Goal: Navigation & Orientation: Find specific page/section

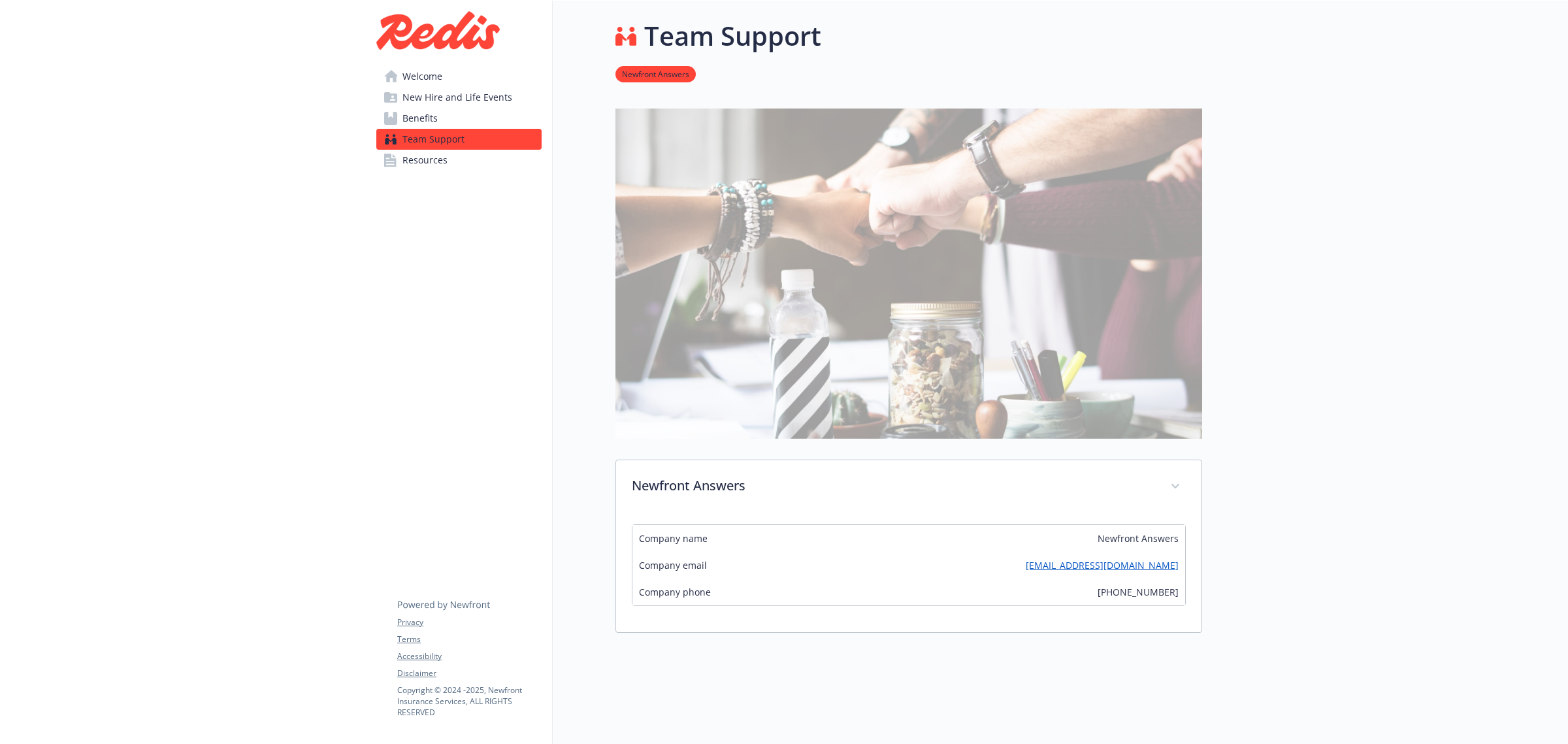
scroll to position [160, 0]
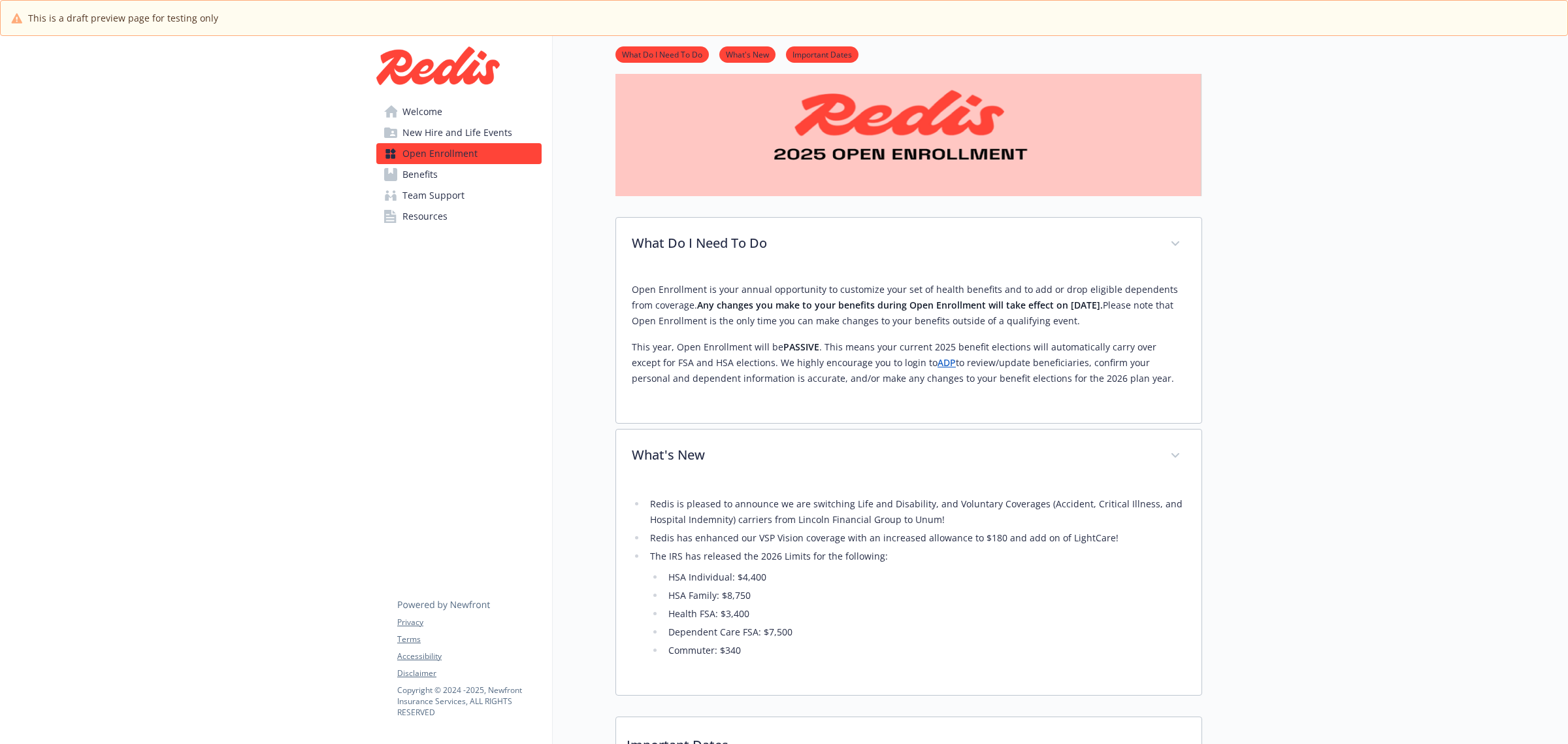
scroll to position [245, 0]
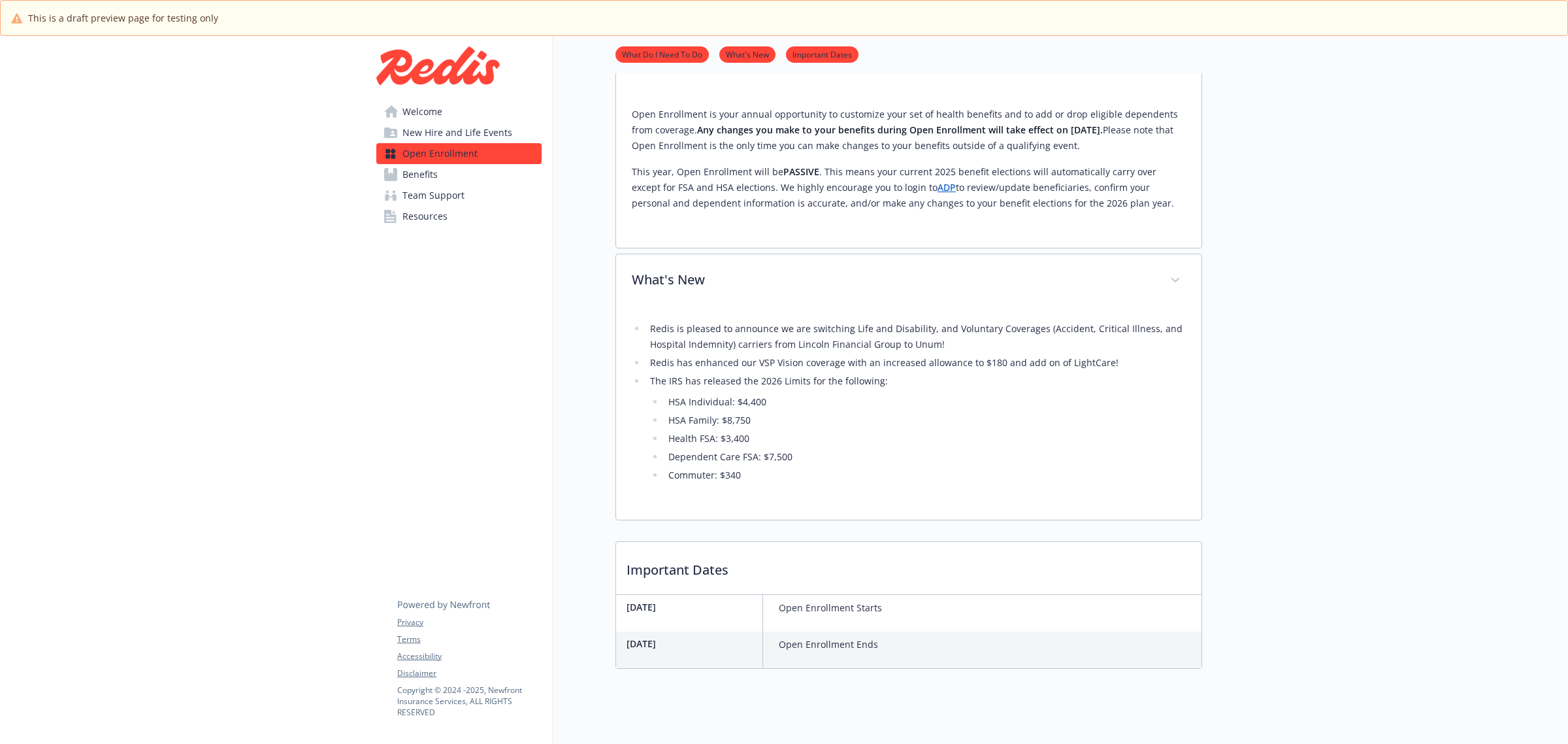
click at [442, 190] on span "Team Support" at bounding box center [433, 195] width 62 height 21
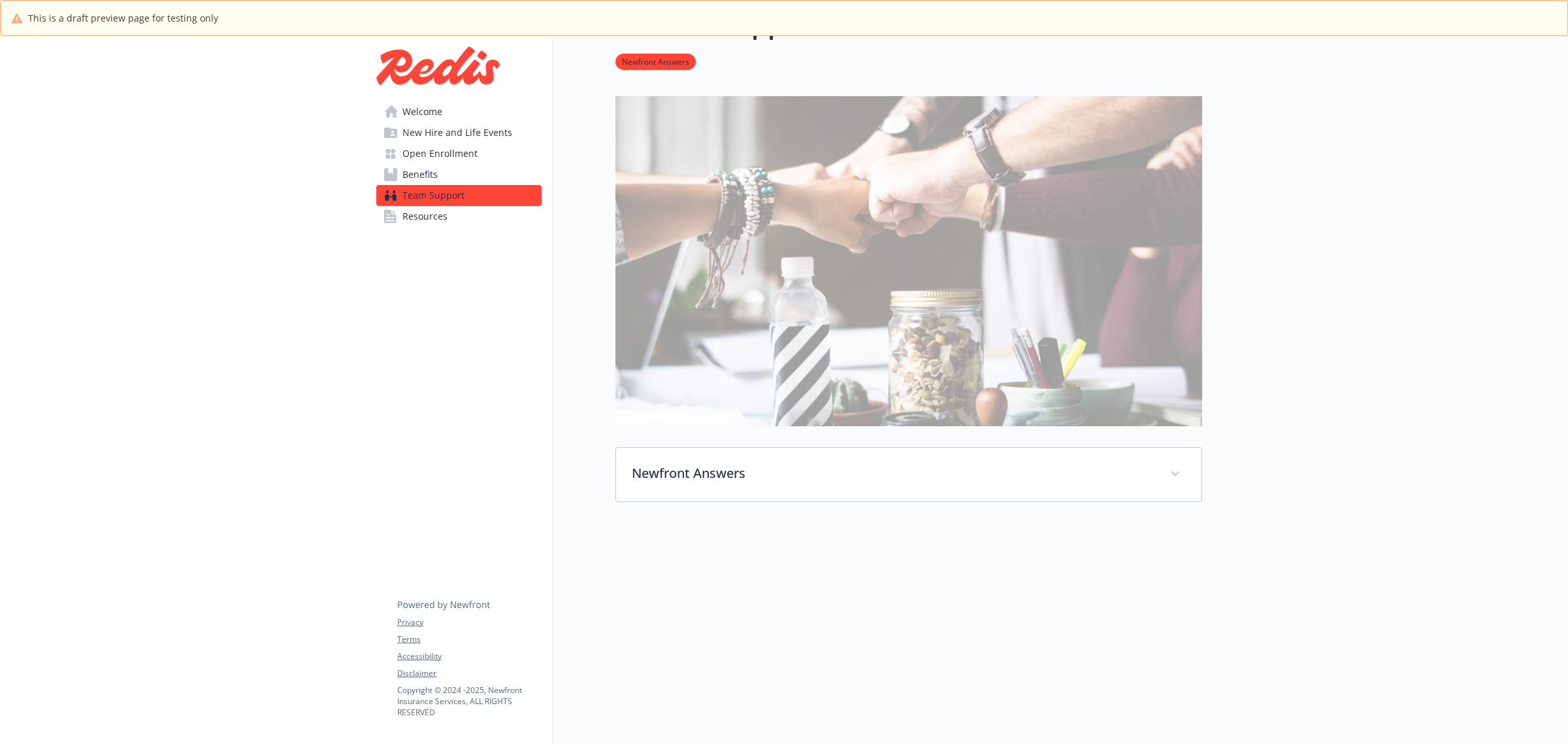
scroll to position [75, 0]
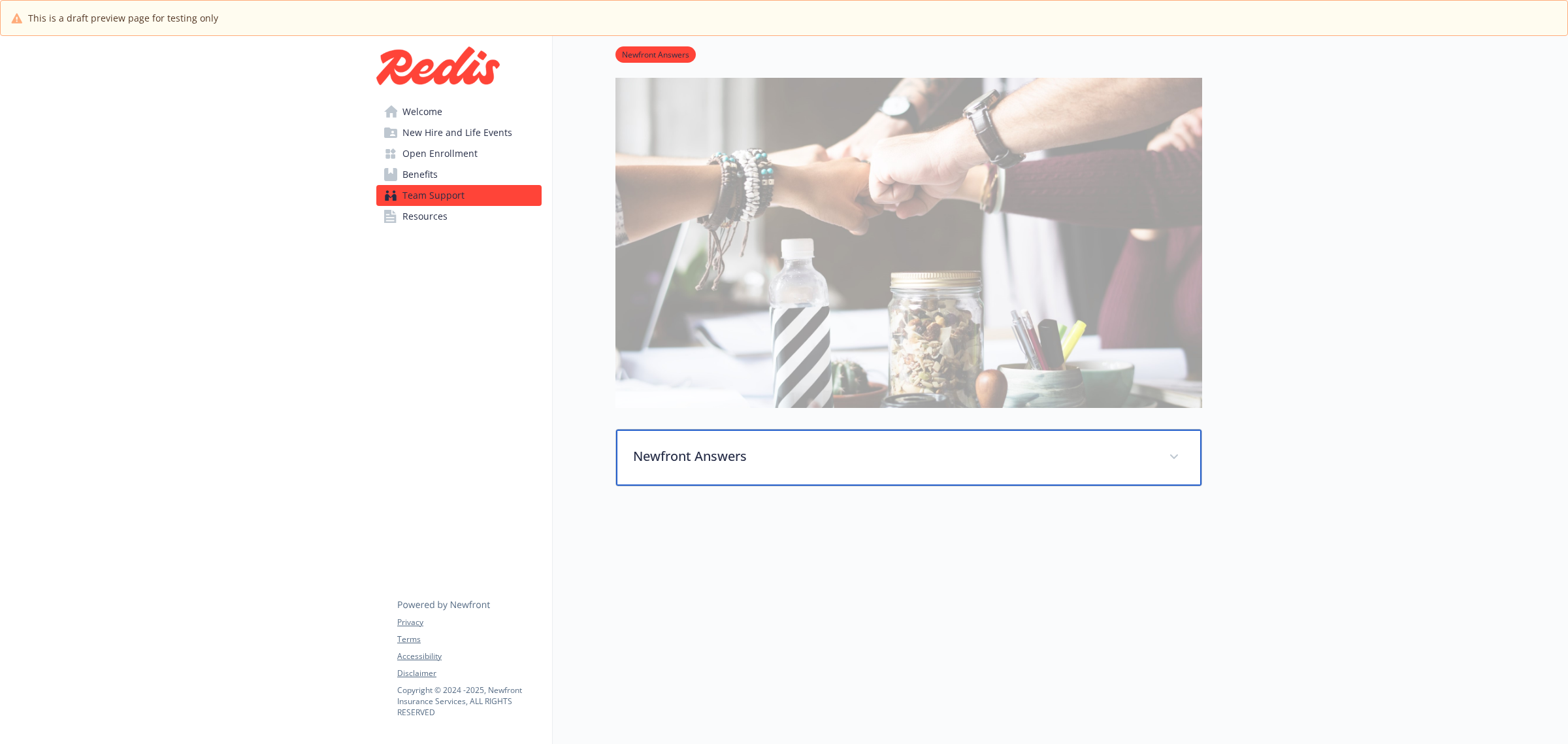
click at [677, 466] on div "Newfront Answers" at bounding box center [908, 457] width 586 height 57
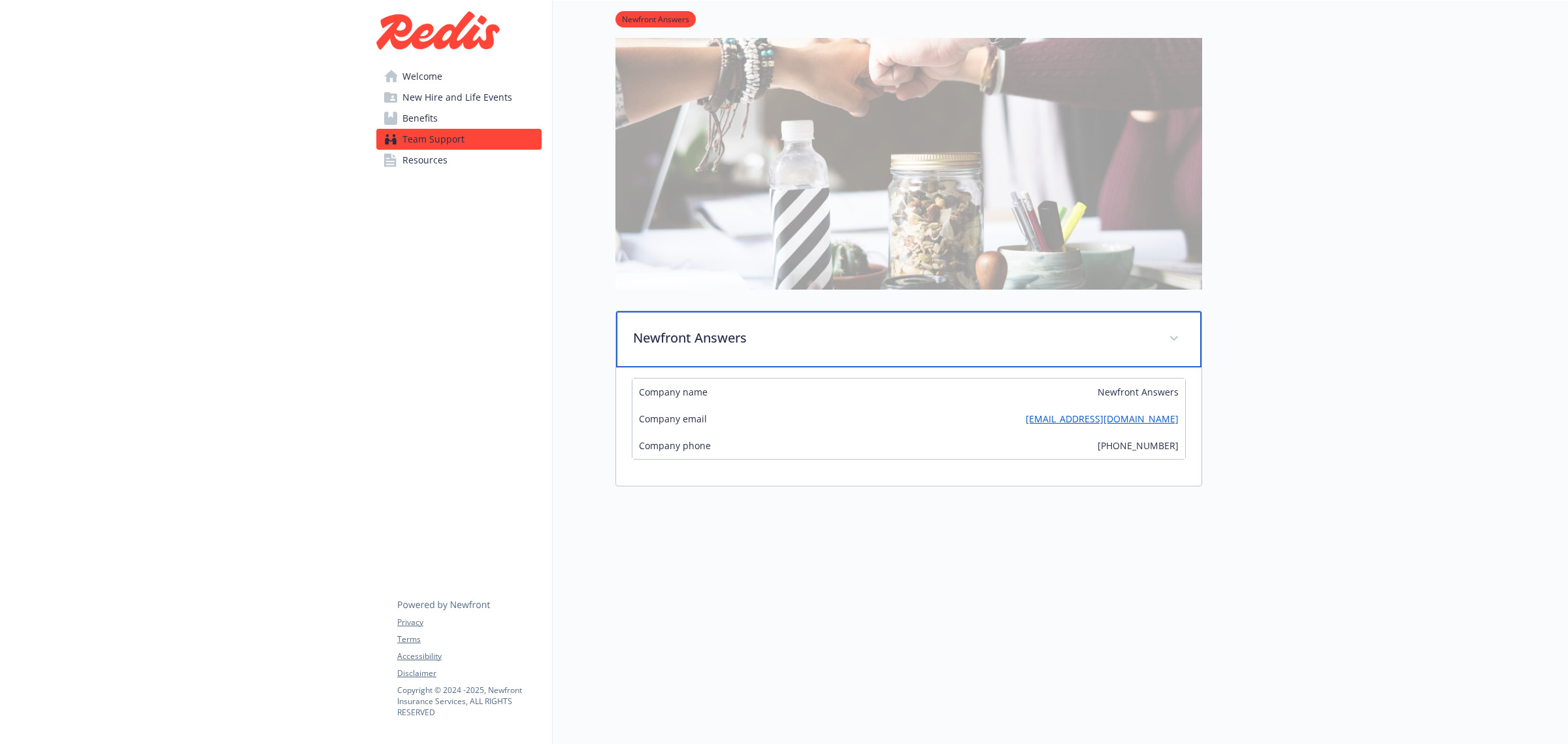
scroll to position [160, 0]
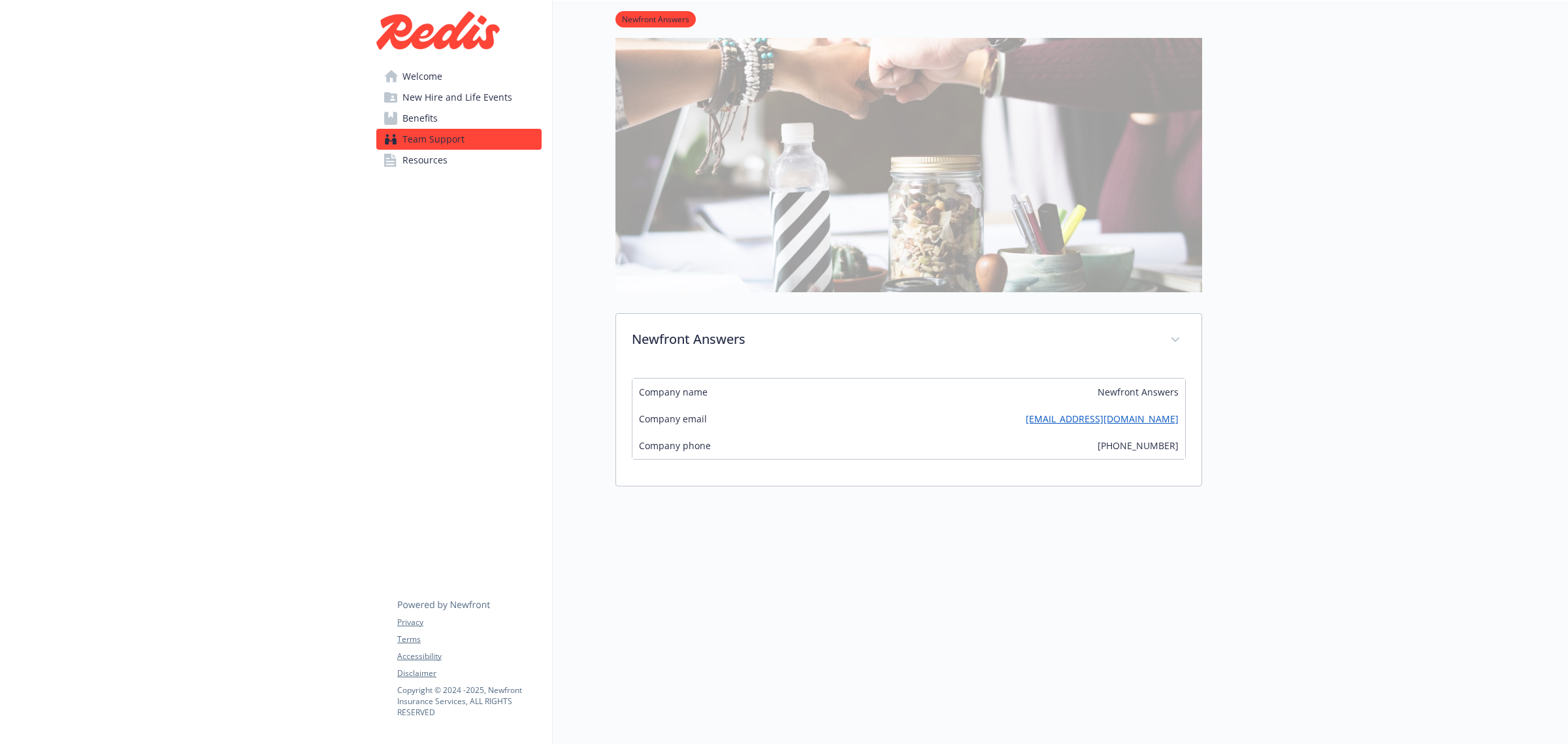
drag, startPoint x: 435, startPoint y: 77, endPoint x: 435, endPoint y: 66, distance: 11.0
click at [435, 77] on span "Welcome" at bounding box center [423, 76] width 40 height 21
